Goal: Task Accomplishment & Management: Manage account settings

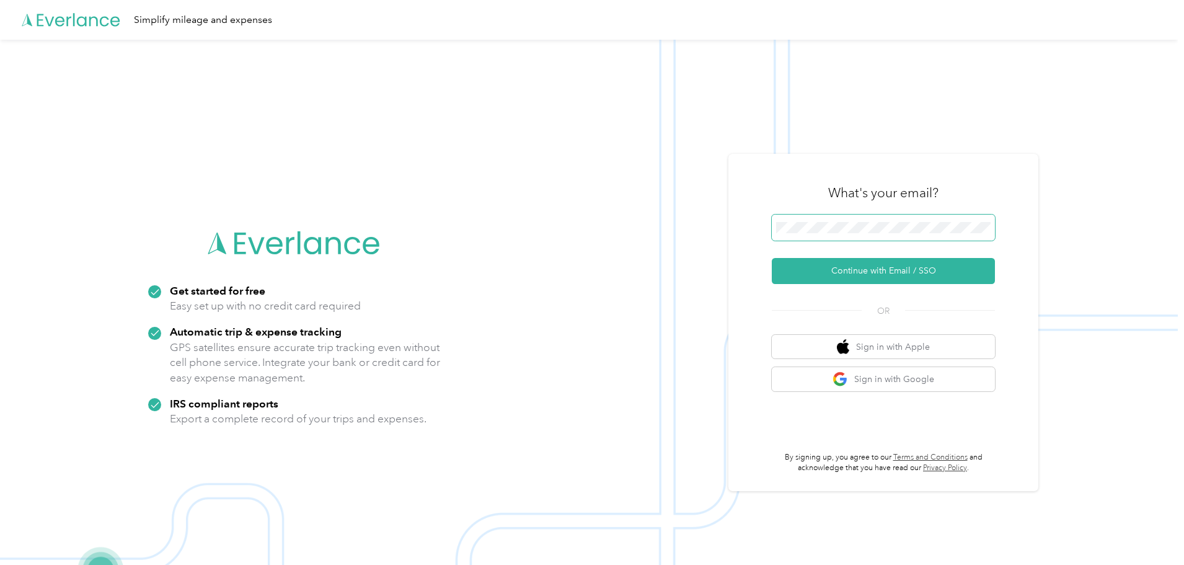
click at [855, 236] on span at bounding box center [883, 227] width 223 height 26
click at [877, 269] on button "Continue with Email / SSO" at bounding box center [883, 271] width 223 height 26
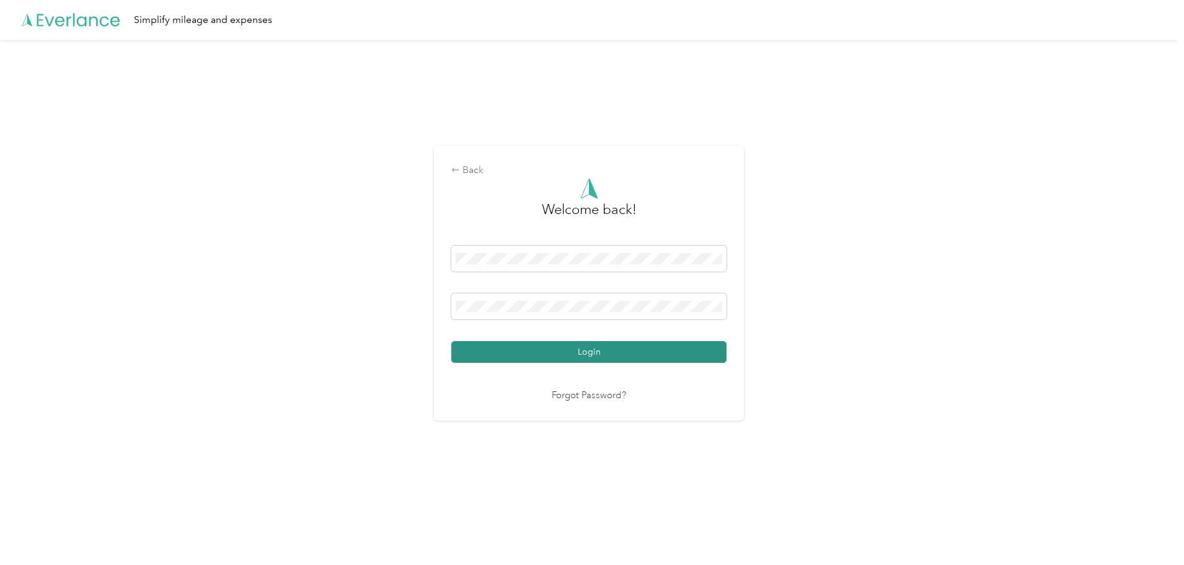
click at [605, 354] on button "Login" at bounding box center [588, 352] width 275 height 22
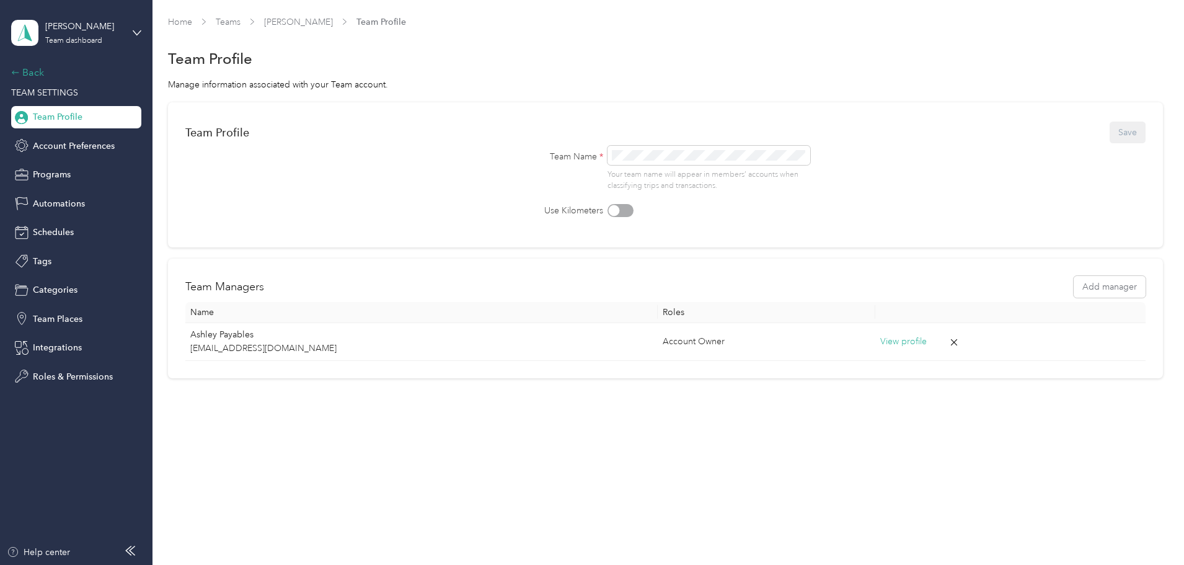
click at [19, 68] on icon at bounding box center [15, 72] width 9 height 9
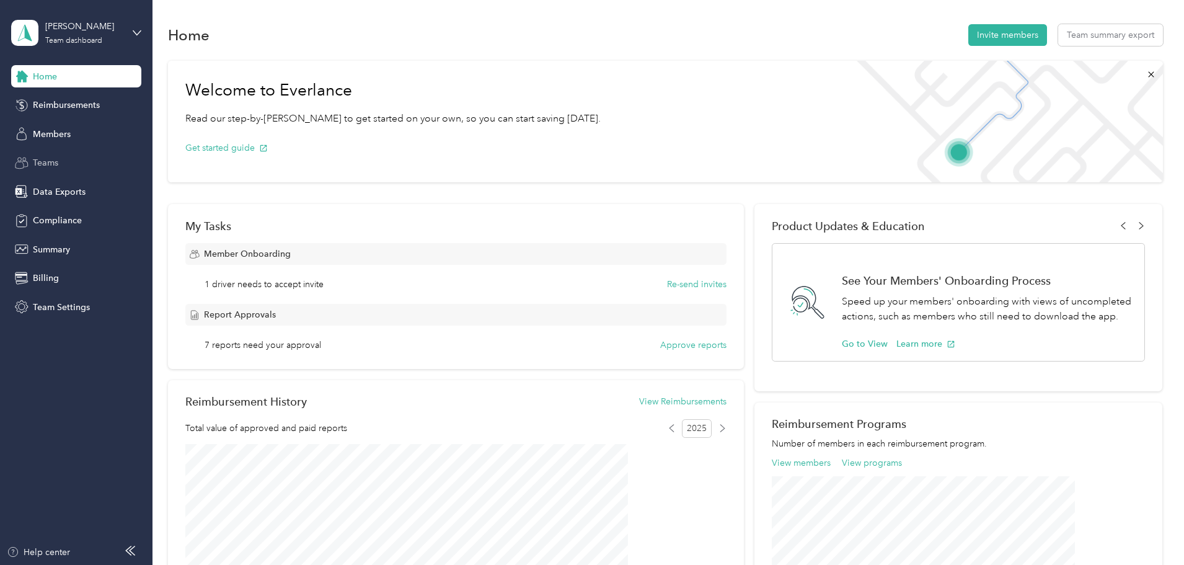
click at [54, 159] on span "Teams" at bounding box center [45, 162] width 25 height 13
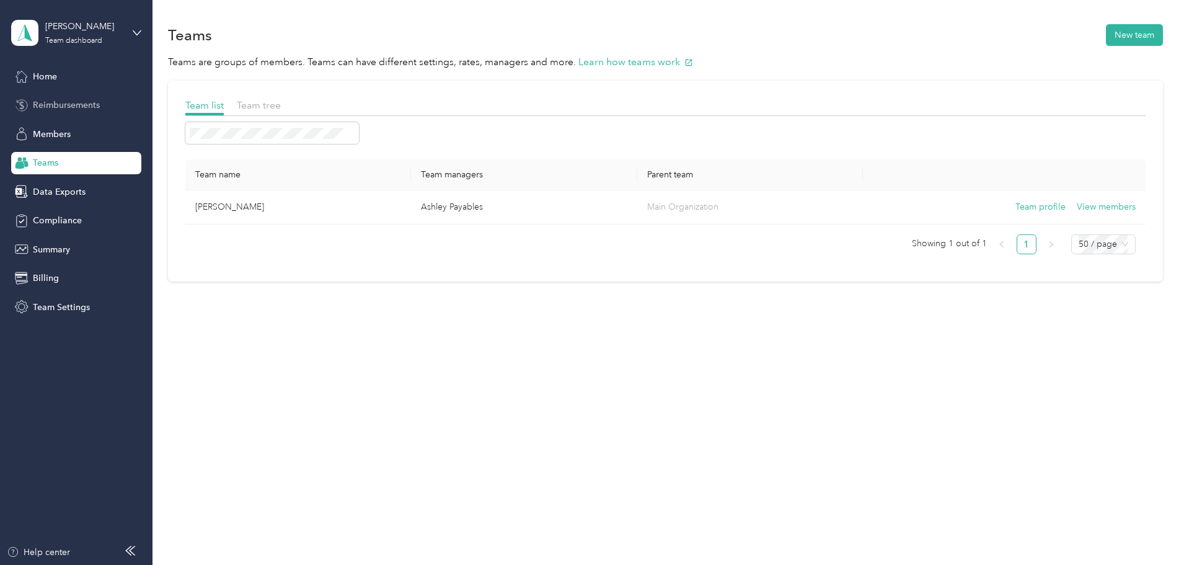
click at [71, 103] on span "Reimbursements" at bounding box center [66, 105] width 67 height 13
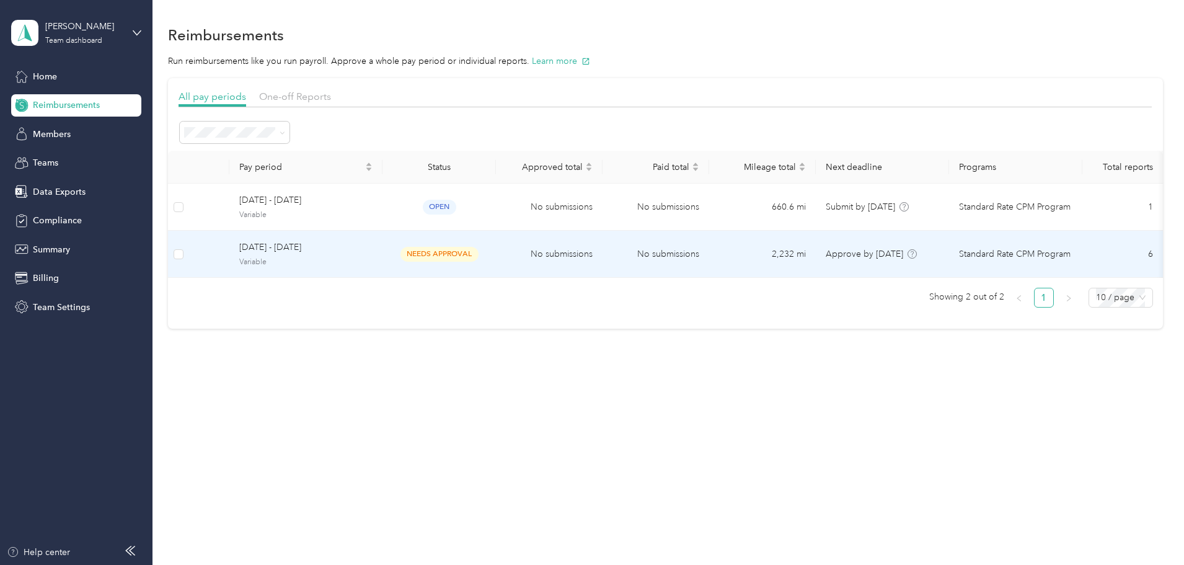
click at [496, 251] on td "needs approval" at bounding box center [438, 254] width 113 height 47
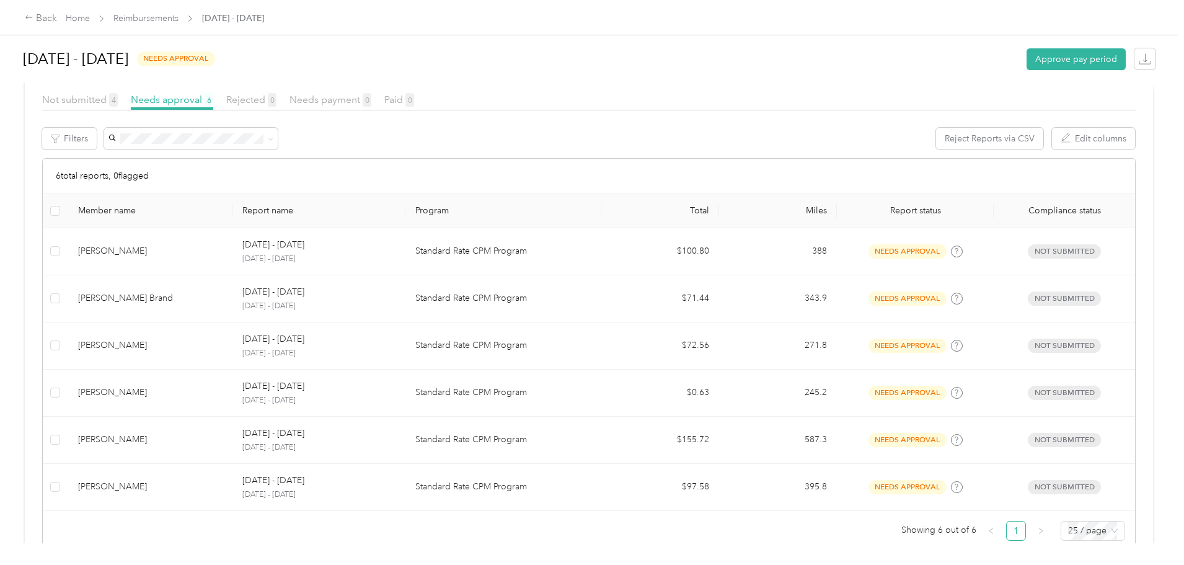
scroll to position [188, 0]
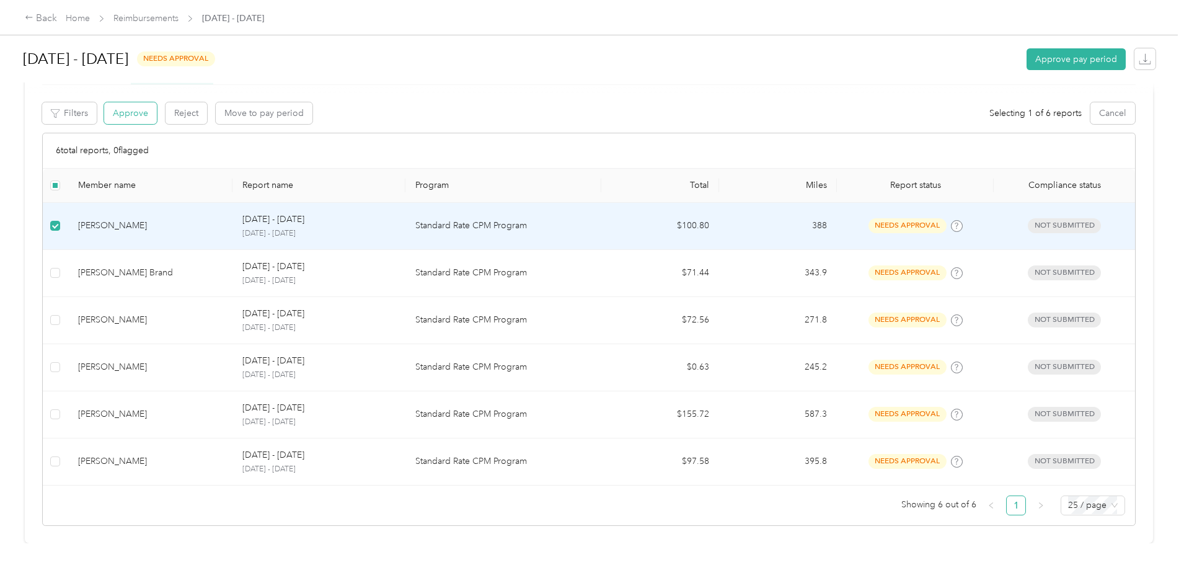
click at [157, 102] on button "Approve" at bounding box center [130, 113] width 53 height 22
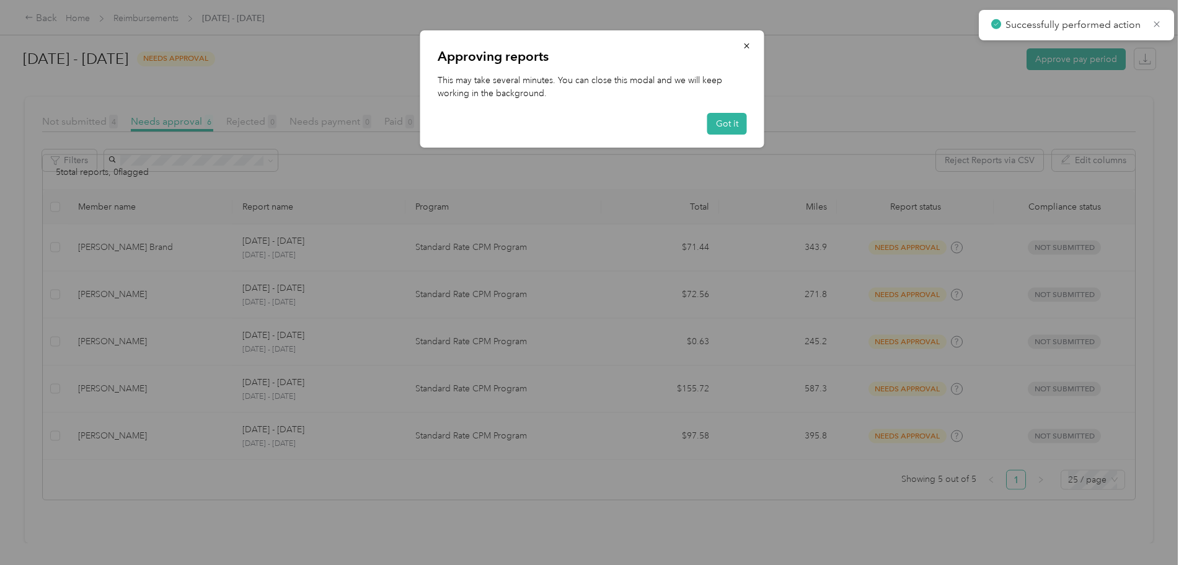
scroll to position [141, 0]
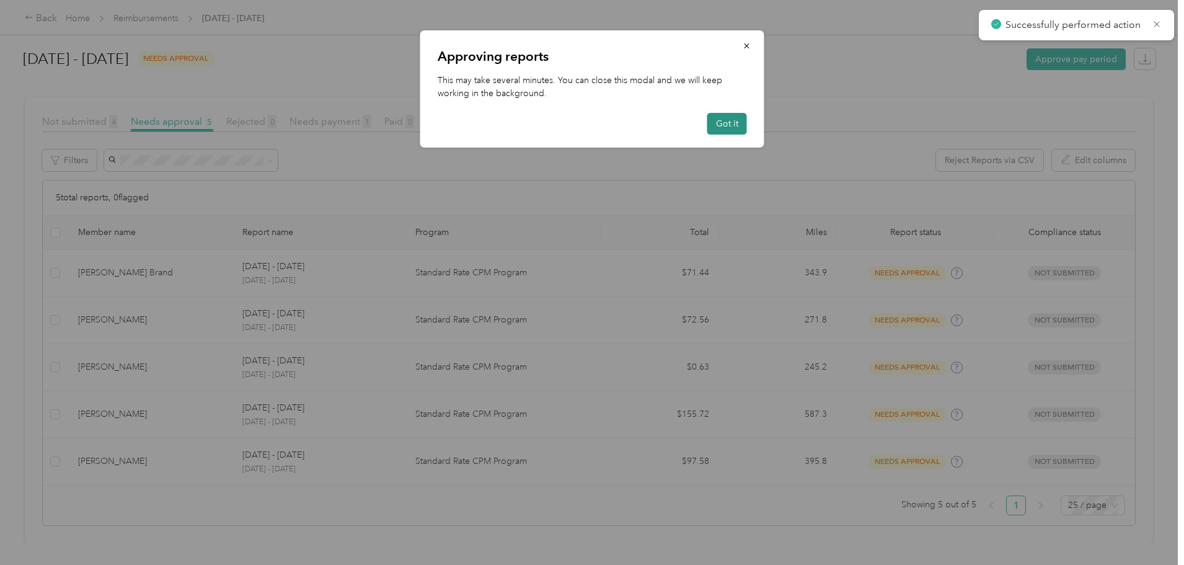
click at [729, 130] on button "Got it" at bounding box center [727, 124] width 40 height 22
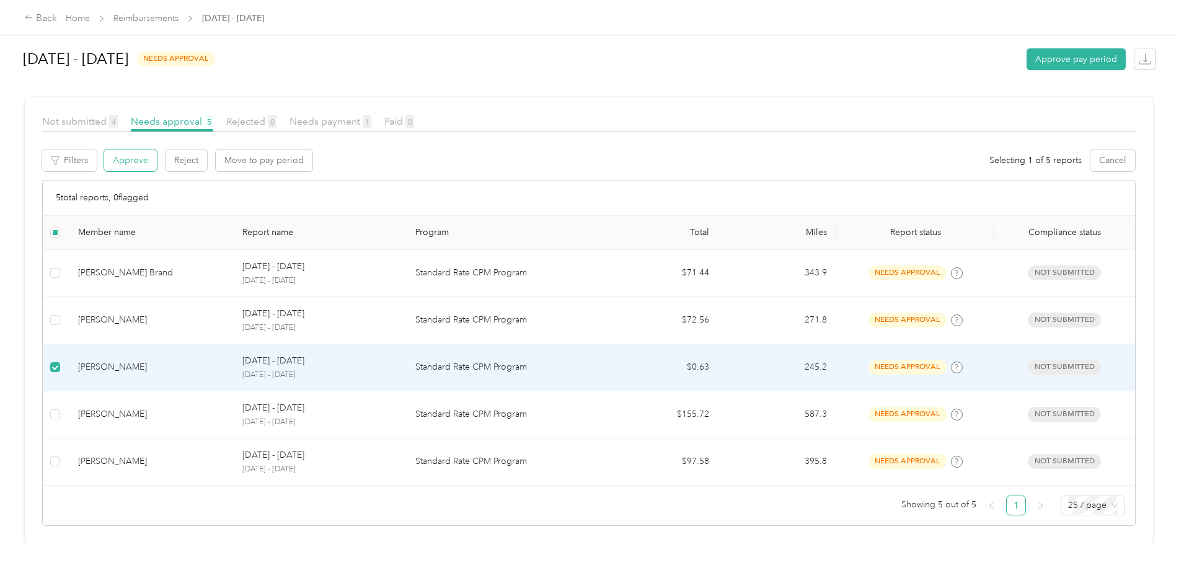
click at [157, 149] on button "Approve" at bounding box center [130, 160] width 53 height 22
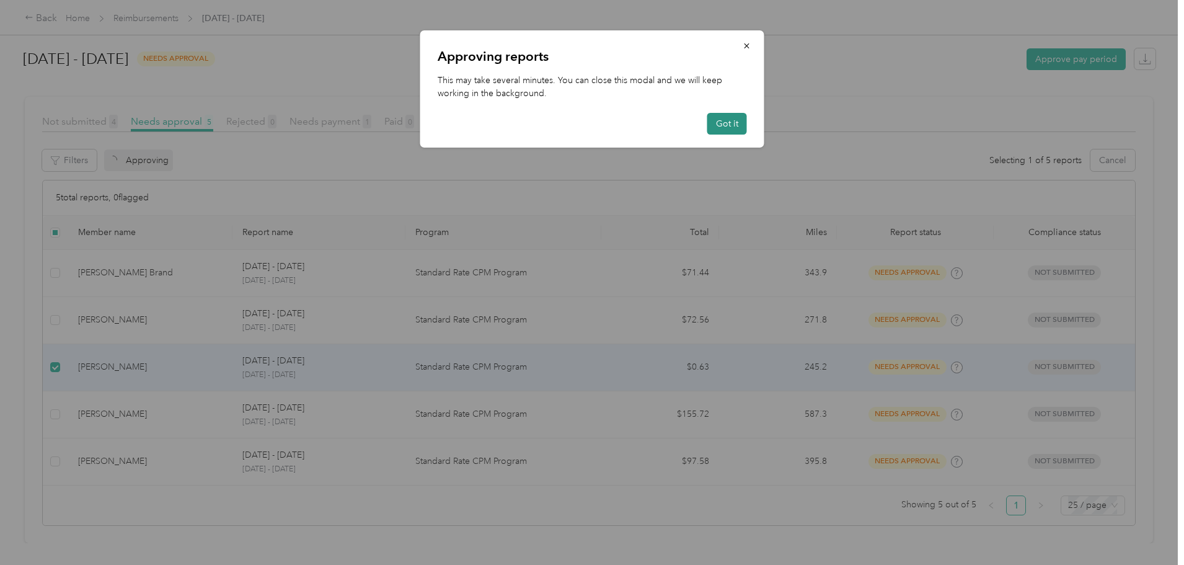
click at [721, 126] on button "Got it" at bounding box center [727, 124] width 40 height 22
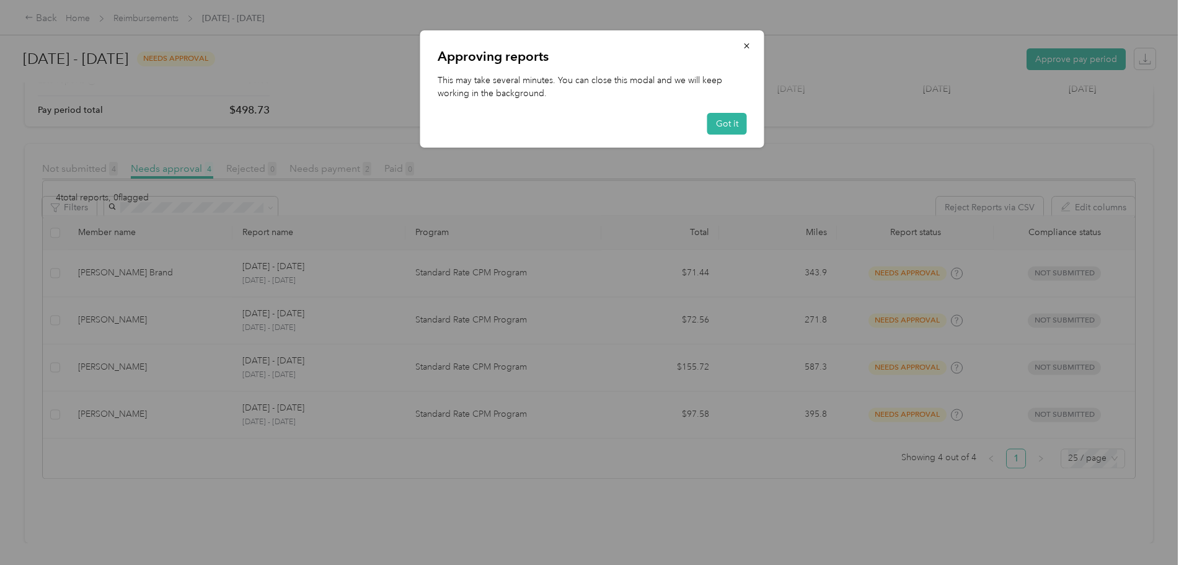
scroll to position [94, 0]
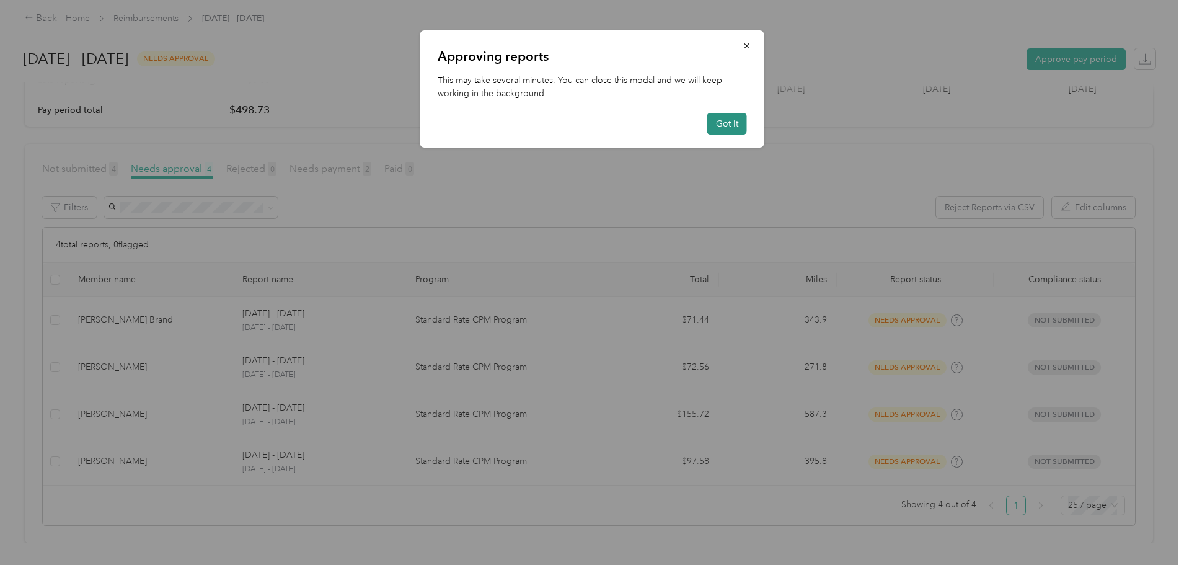
click at [726, 130] on button "Got it" at bounding box center [727, 124] width 40 height 22
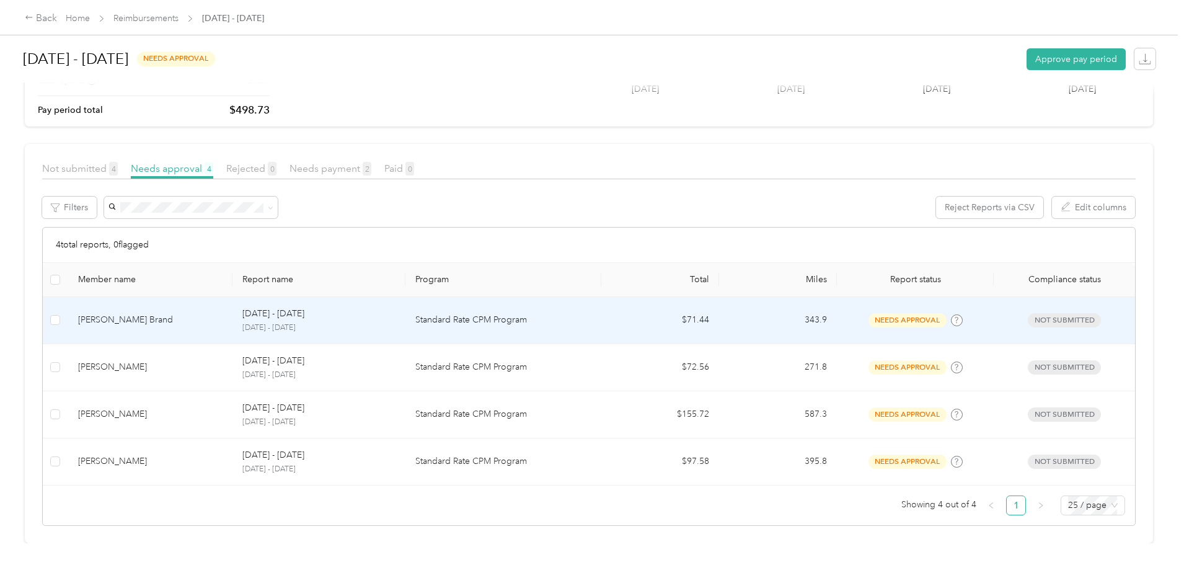
click at [68, 319] on td at bounding box center [55, 320] width 25 height 47
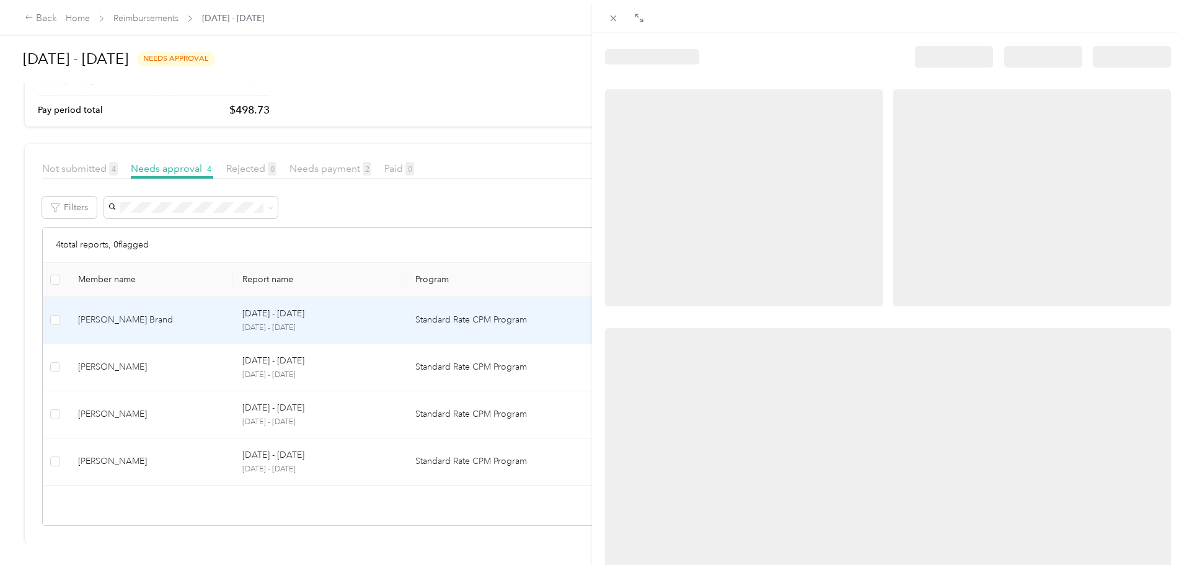
click at [149, 314] on div at bounding box center [592, 282] width 1184 height 565
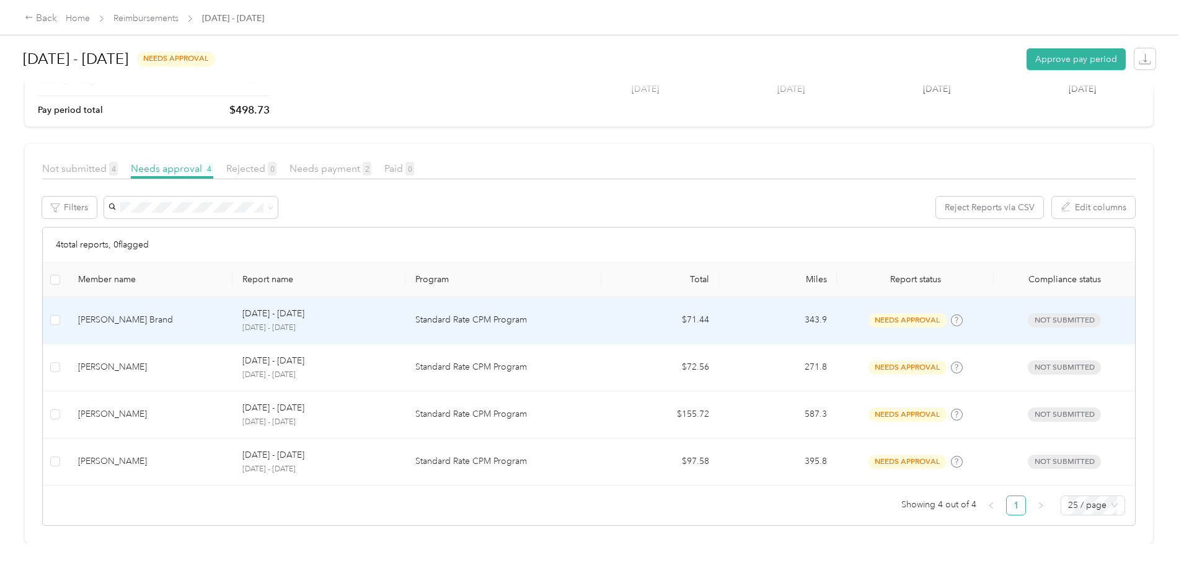
click at [68, 307] on td at bounding box center [55, 320] width 25 height 47
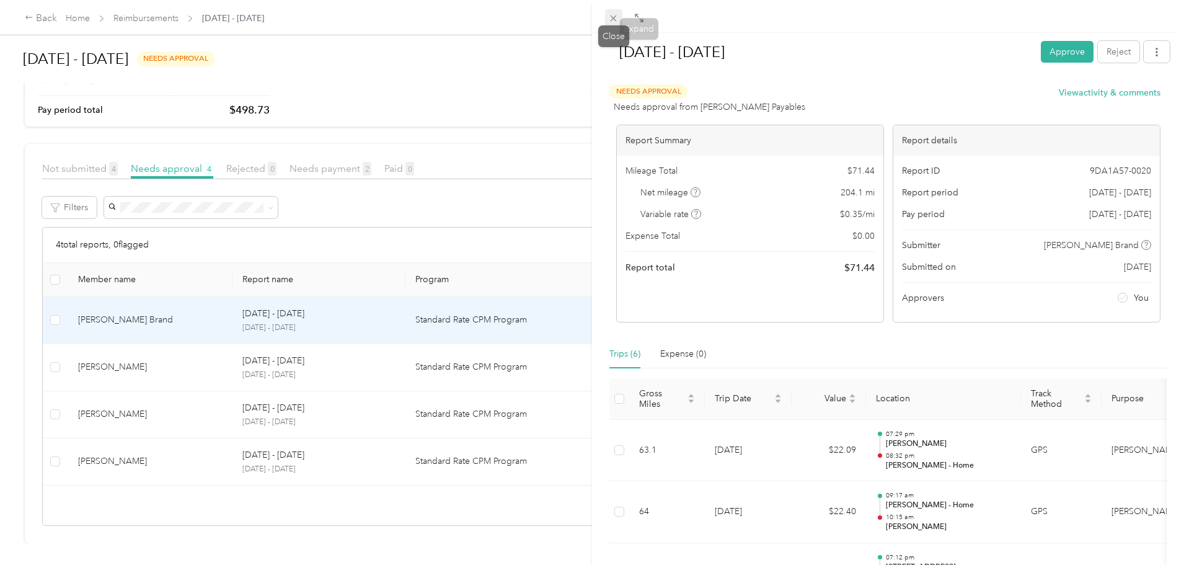
click at [617, 19] on icon at bounding box center [613, 18] width 11 height 11
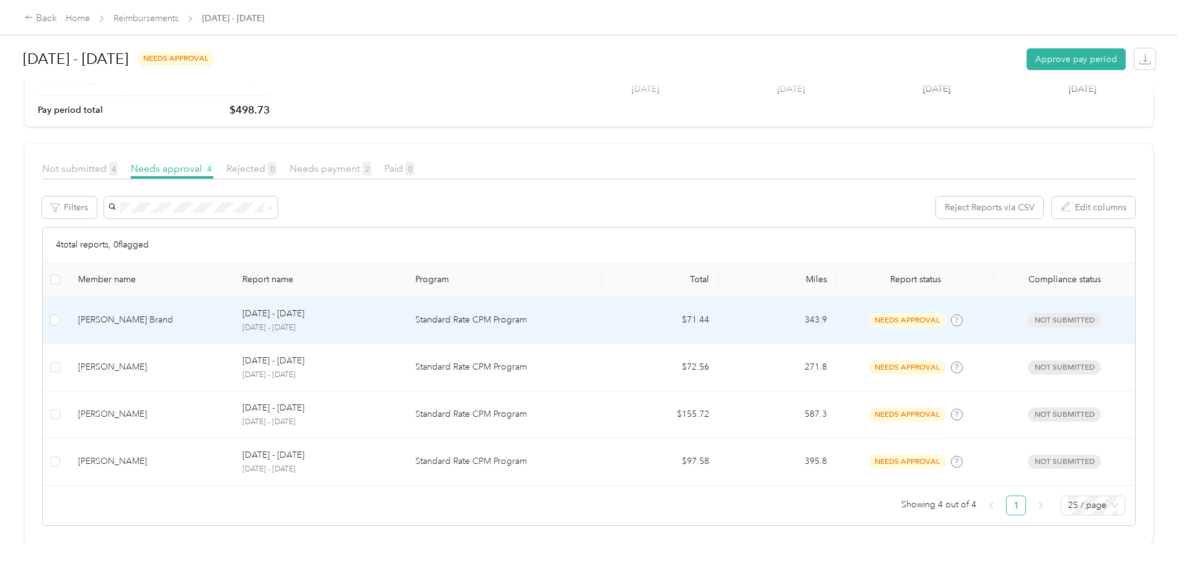
click at [68, 312] on td at bounding box center [55, 320] width 25 height 47
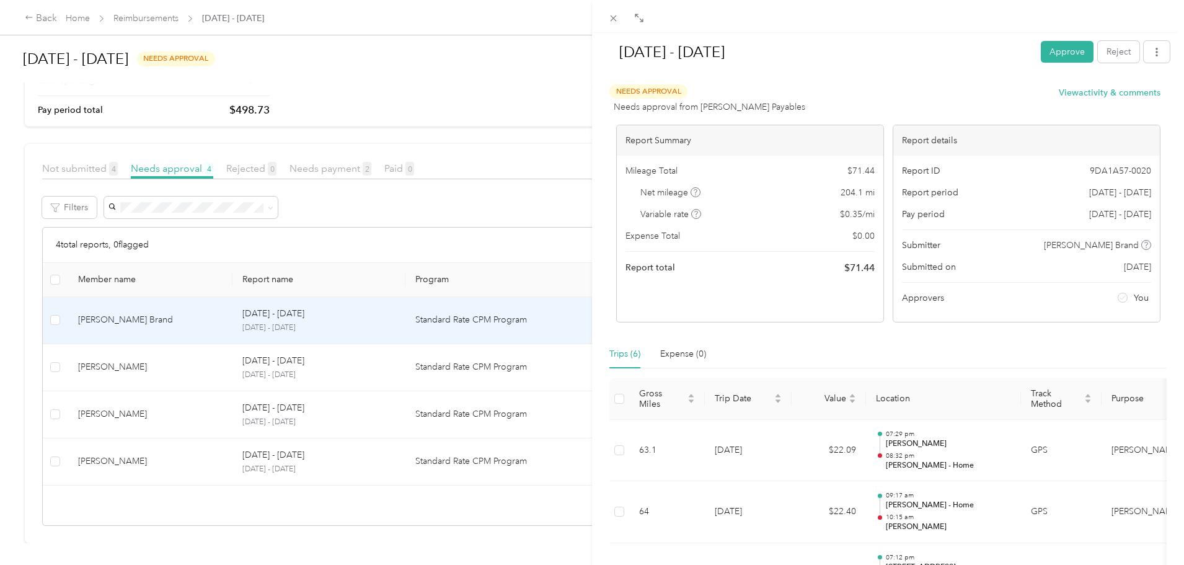
click at [152, 311] on div "[DATE] - [DATE] Approve Reject Needs Approval Needs approval from Ashley Payabl…" at bounding box center [592, 282] width 1184 height 565
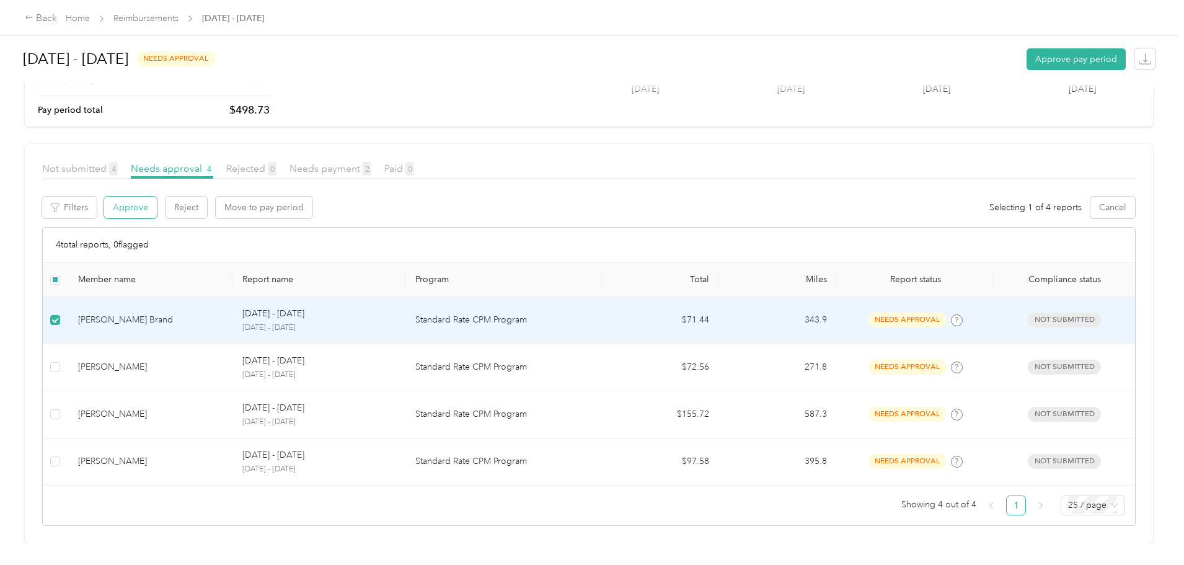
click at [157, 204] on button "Approve" at bounding box center [130, 207] width 53 height 22
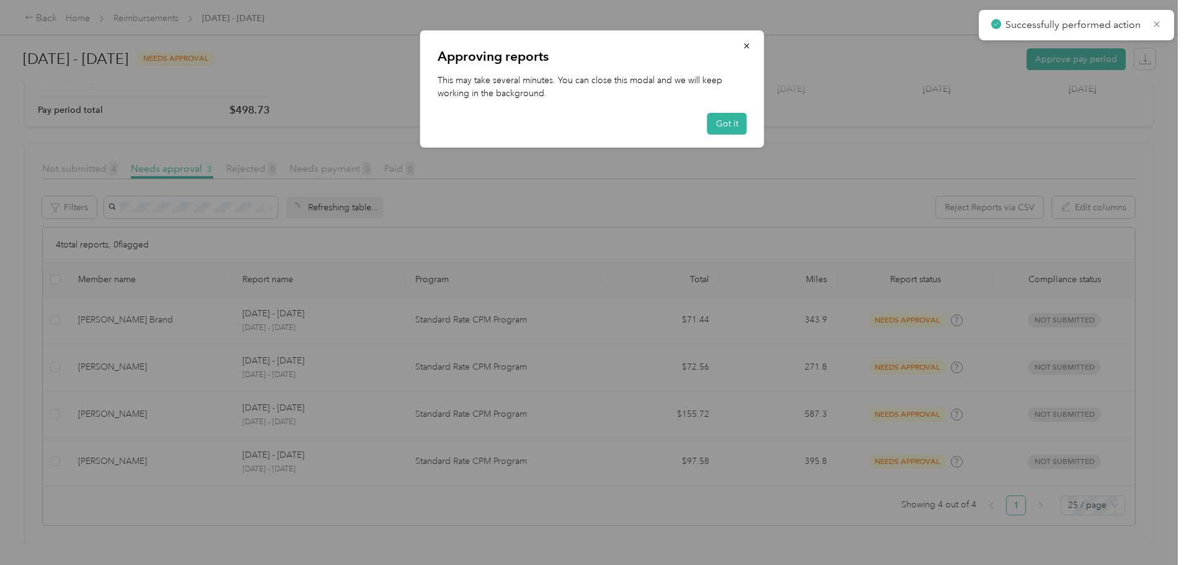
scroll to position [46, 0]
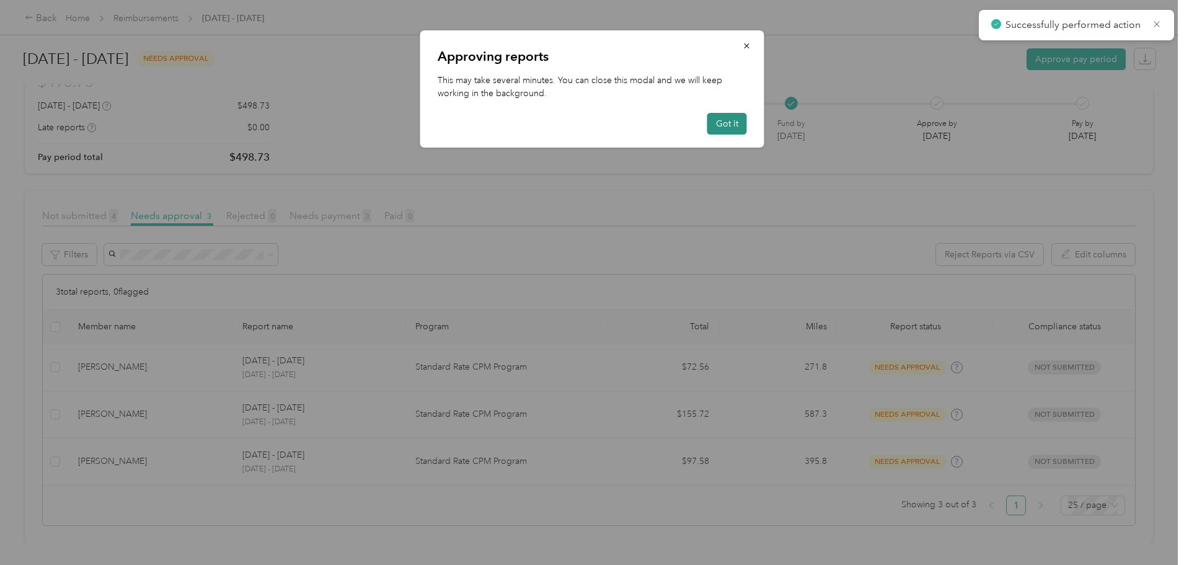
click at [735, 126] on button "Got it" at bounding box center [727, 124] width 40 height 22
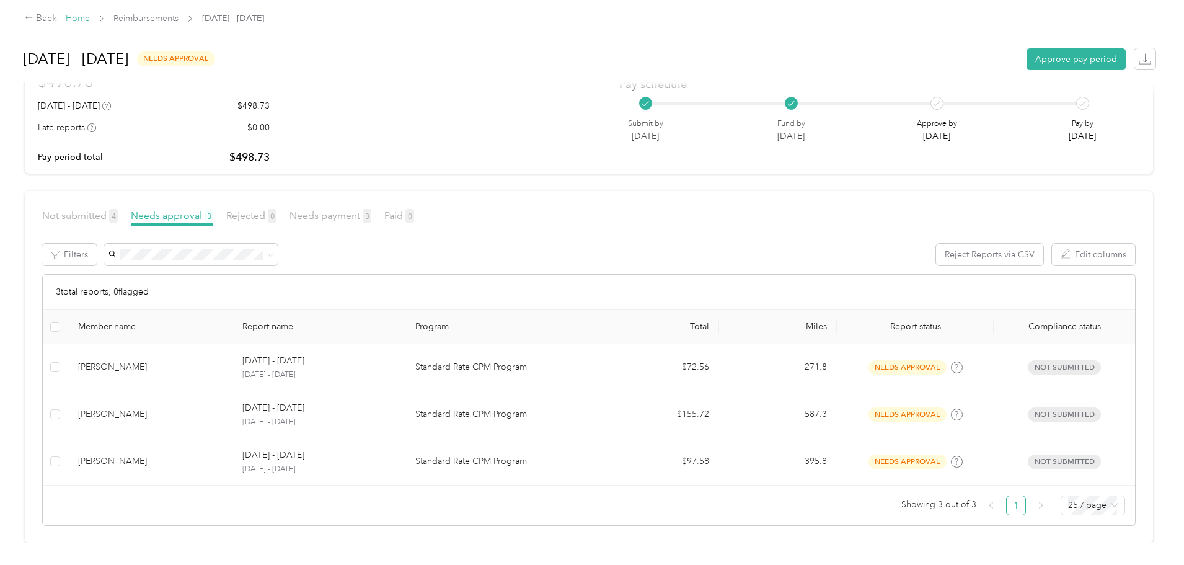
click at [90, 14] on link "Home" at bounding box center [78, 18] width 24 height 11
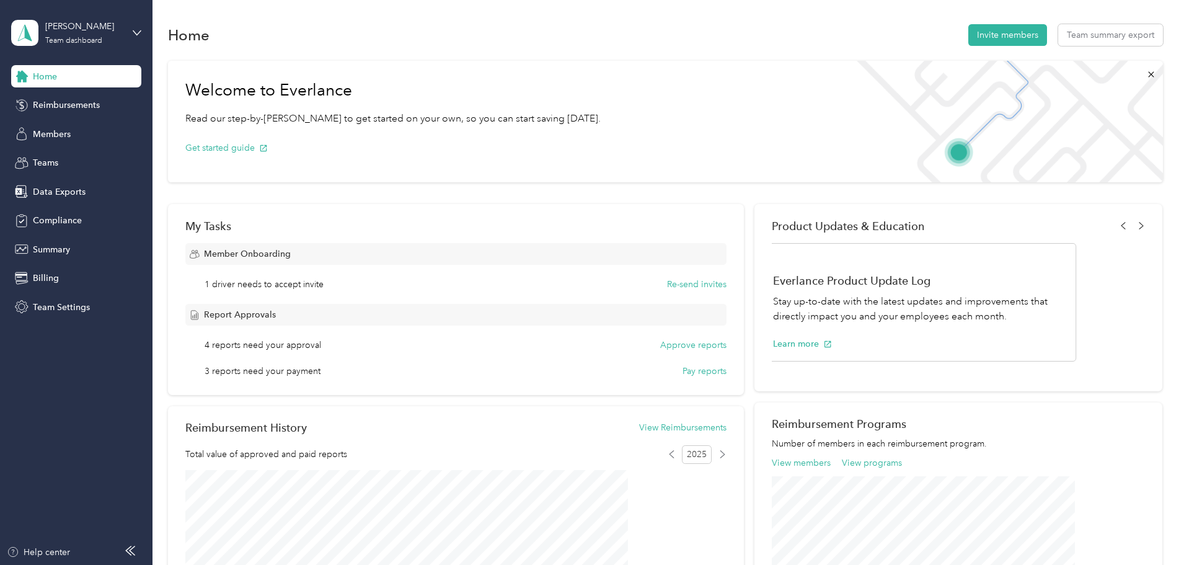
click at [53, 80] on span "Home" at bounding box center [45, 76] width 24 height 13
click at [58, 193] on span "Data Exports" at bounding box center [59, 191] width 53 height 13
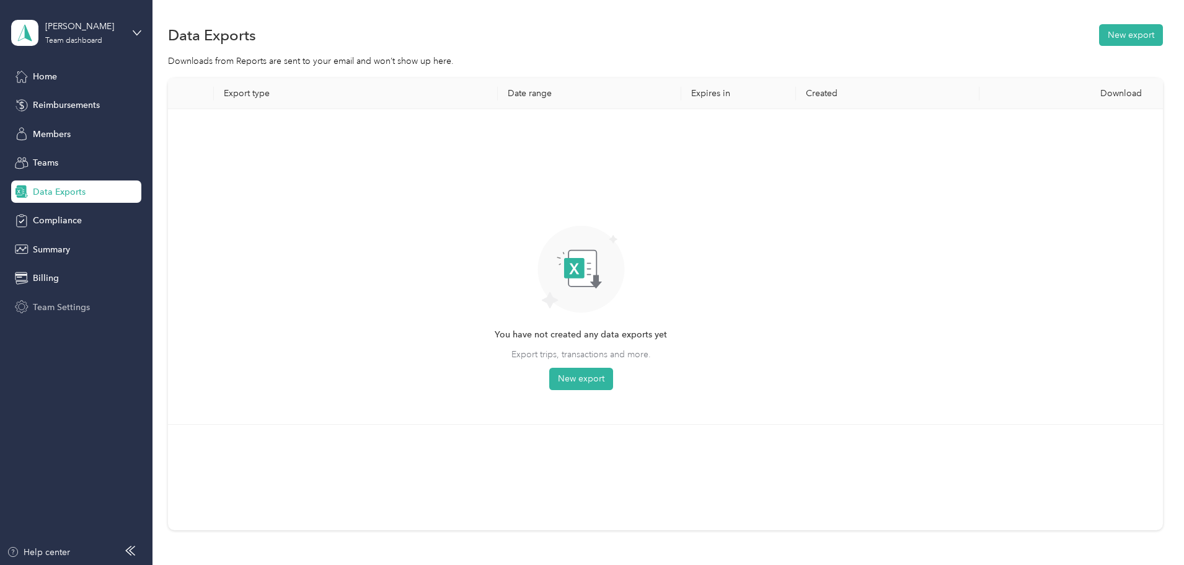
click at [63, 302] on span "Team Settings" at bounding box center [61, 307] width 57 height 13
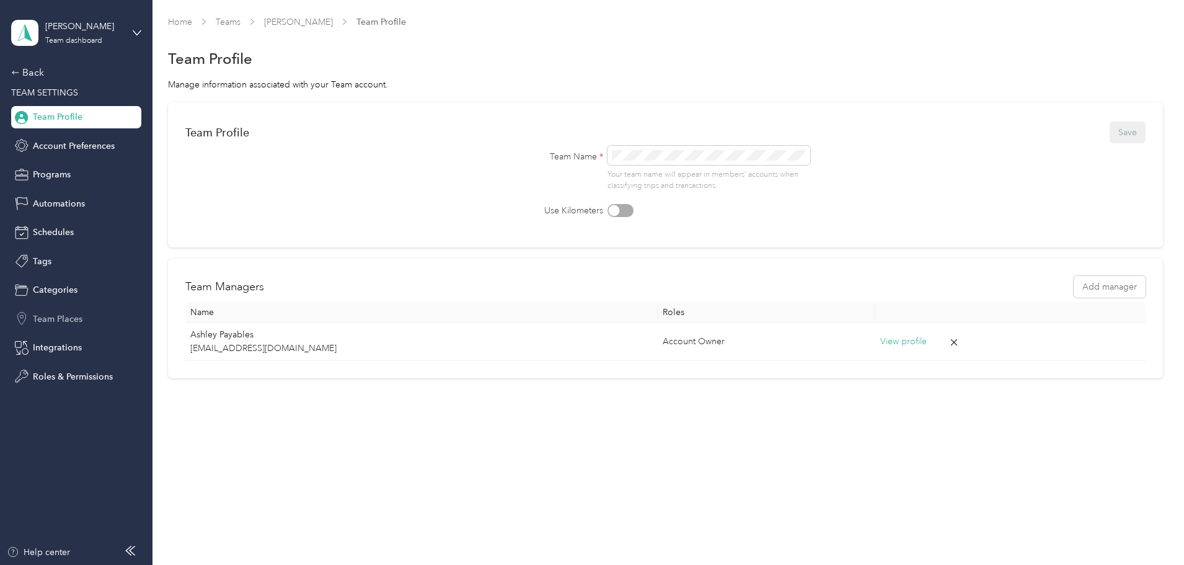
click at [56, 317] on span "Team Places" at bounding box center [58, 318] width 50 height 13
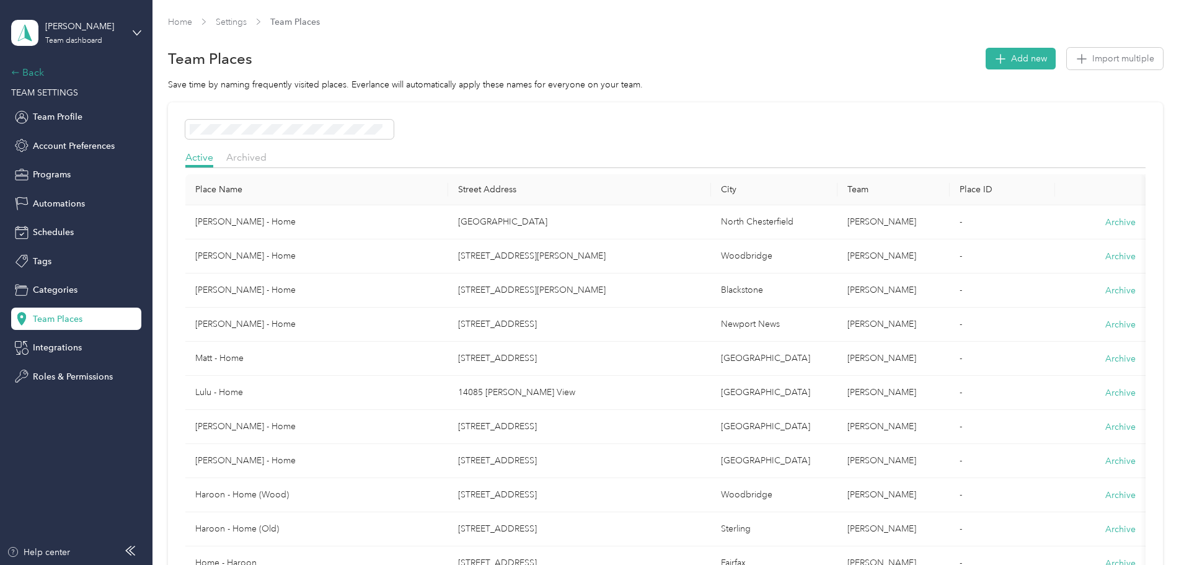
click at [42, 73] on div "Back" at bounding box center [73, 72] width 124 height 15
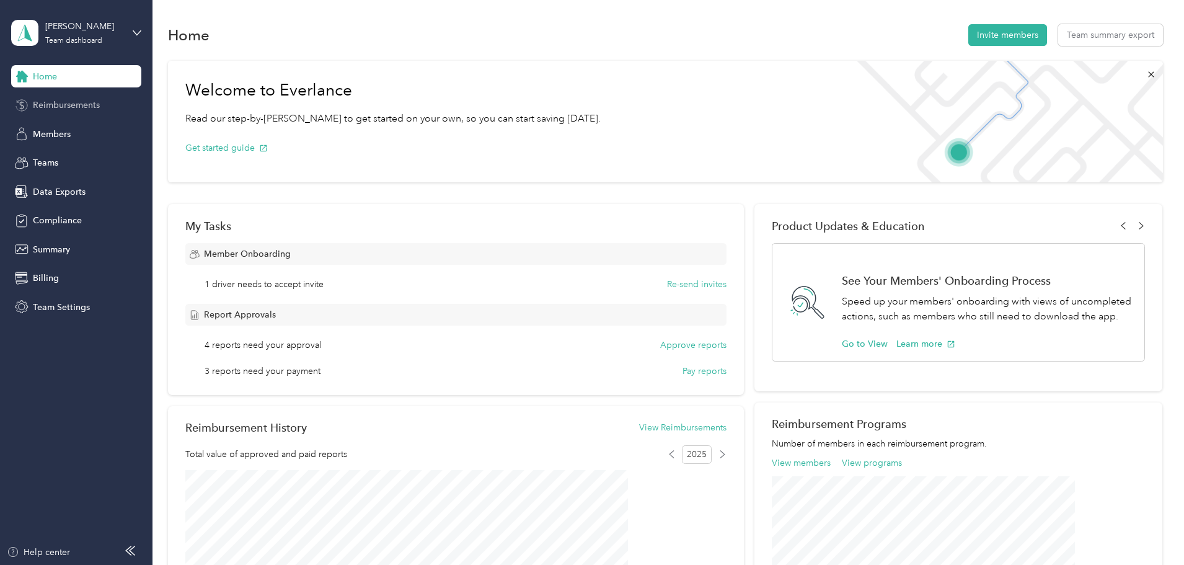
click at [84, 102] on span "Reimbursements" at bounding box center [66, 105] width 67 height 13
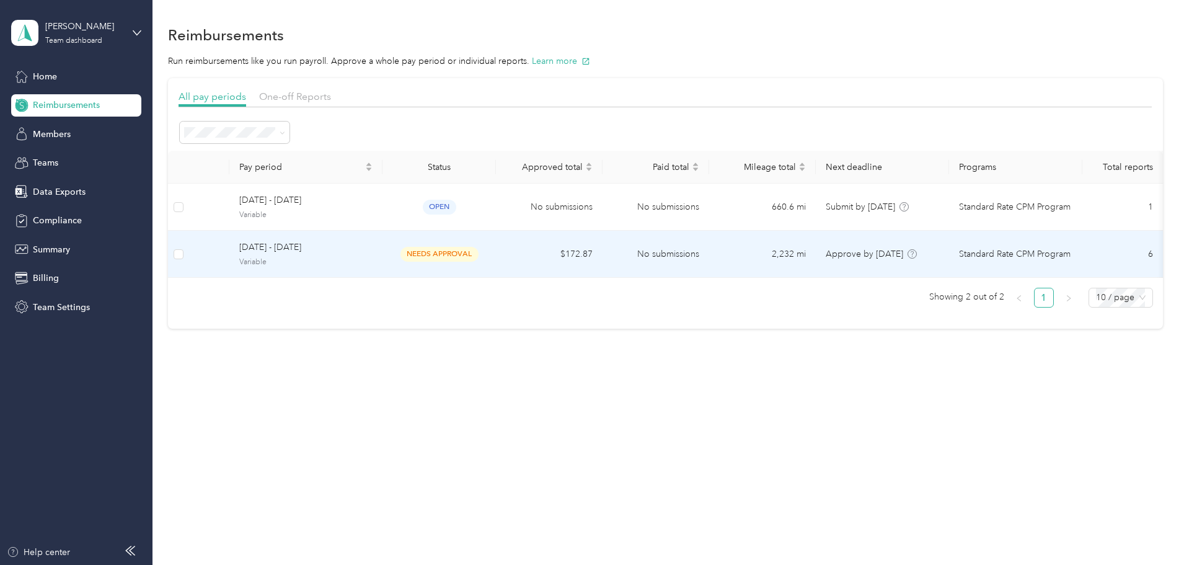
click at [465, 252] on span "needs approval" at bounding box center [439, 254] width 78 height 14
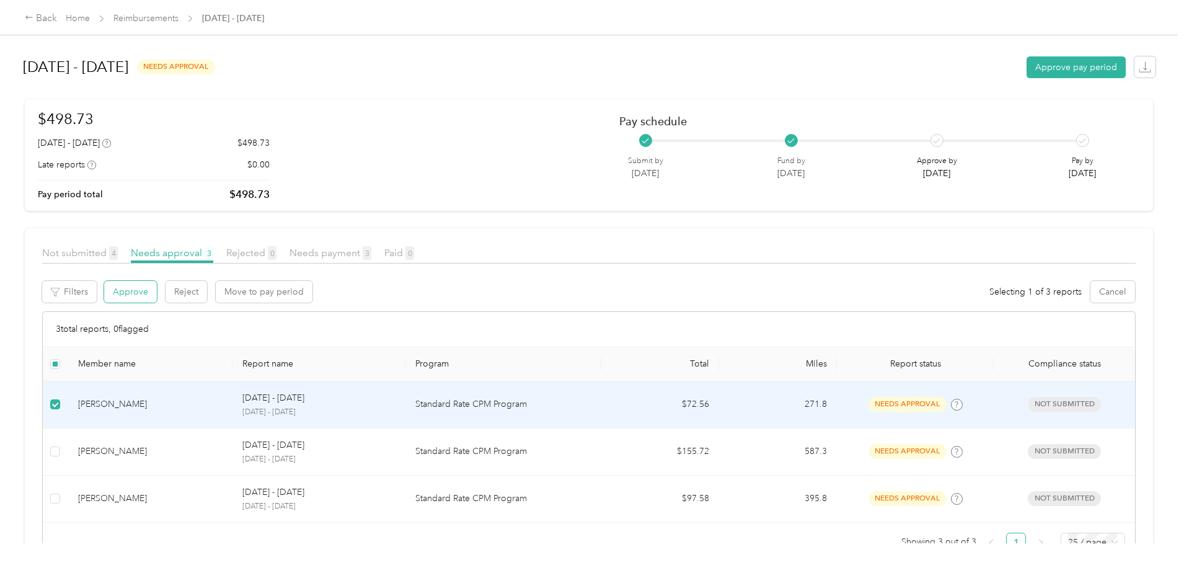
click at [157, 293] on button "Approve" at bounding box center [130, 292] width 53 height 22
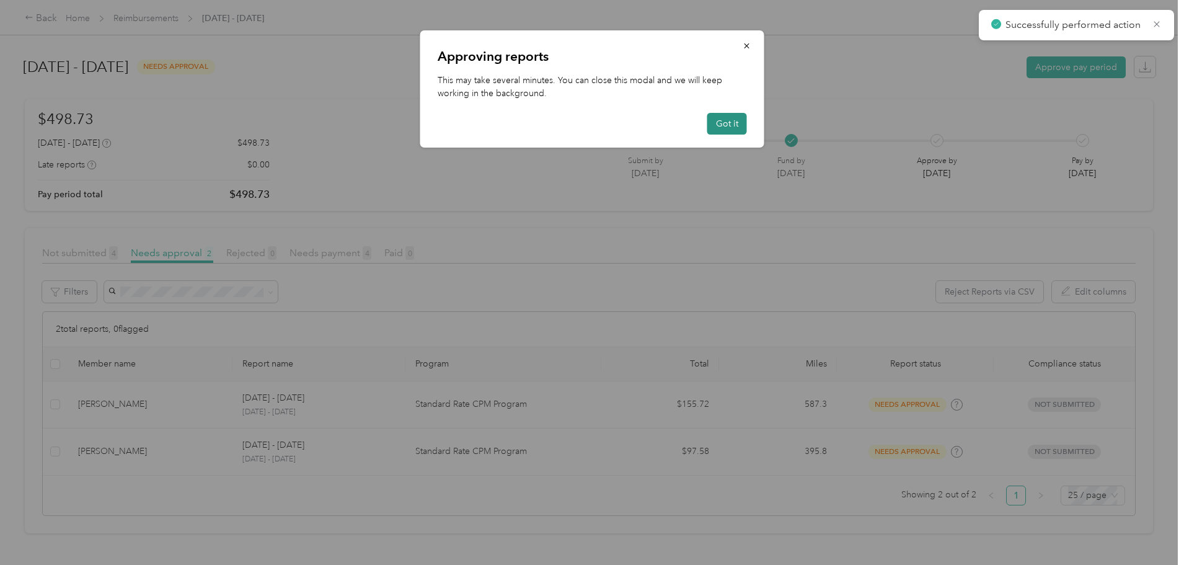
click at [734, 123] on button "Got it" at bounding box center [727, 124] width 40 height 22
